Goal: Information Seeking & Learning: Learn about a topic

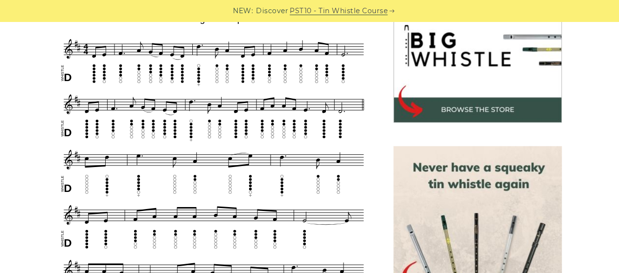
scroll to position [325, 0]
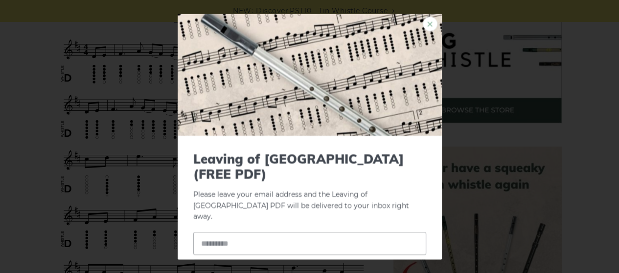
click at [423, 22] on link "×" at bounding box center [430, 24] width 15 height 15
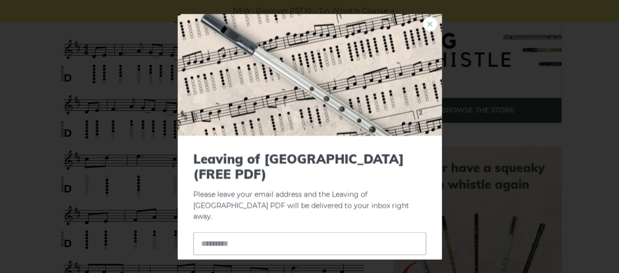
click at [423, 27] on link "×" at bounding box center [430, 24] width 15 height 15
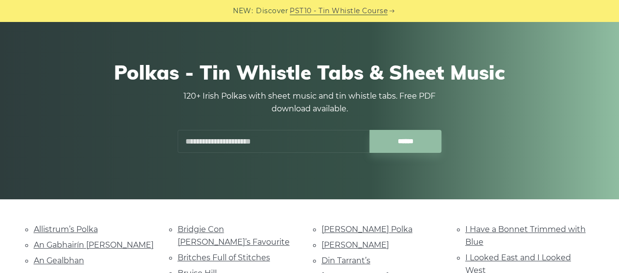
scroll to position [51, 0]
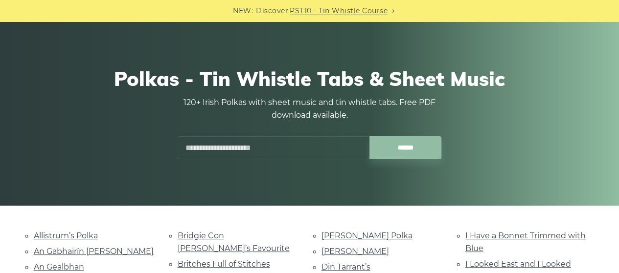
click at [286, 148] on input "text" at bounding box center [274, 147] width 192 height 23
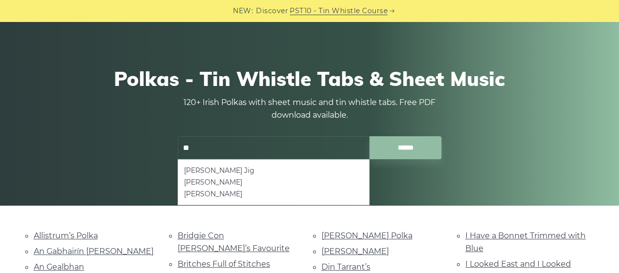
type input "*"
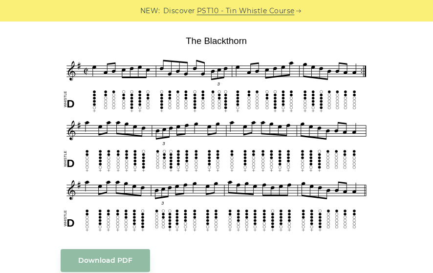
scroll to position [294, 0]
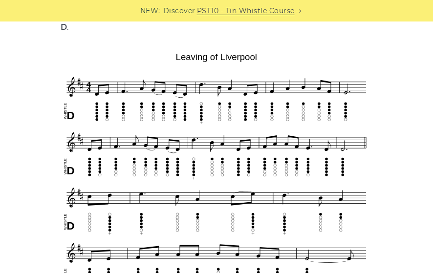
scroll to position [265, 0]
